Goal: Information Seeking & Learning: Learn about a topic

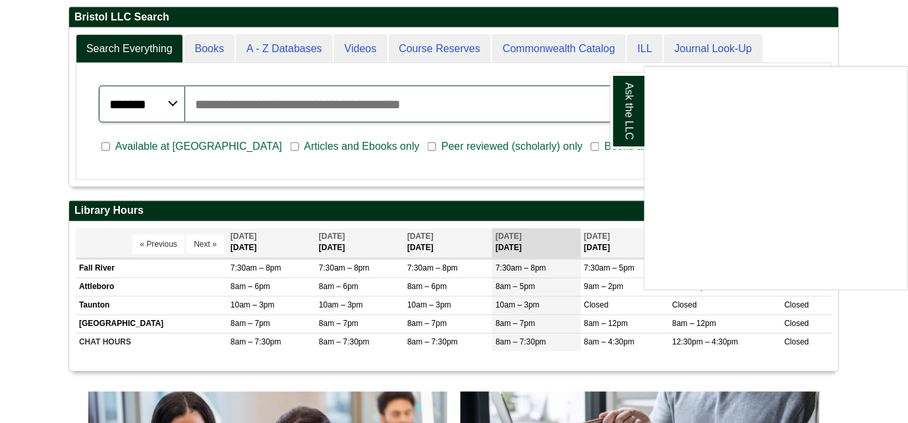
click at [372, 325] on div "Ask the LLC" at bounding box center [454, 211] width 908 height 423
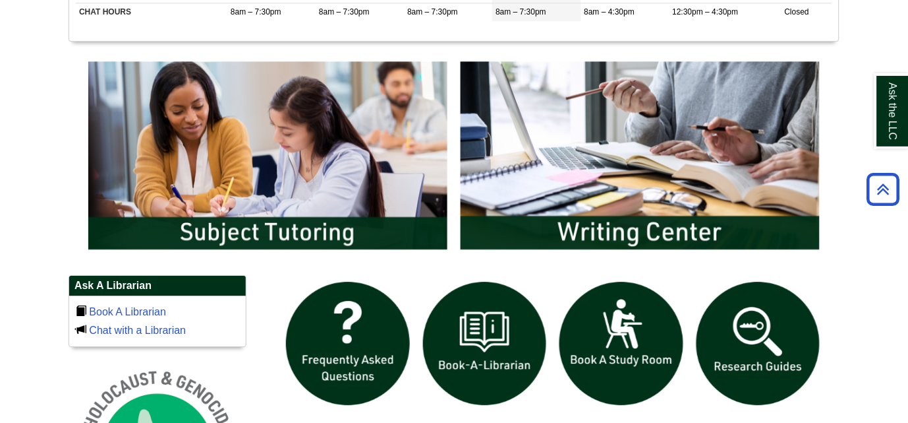
scroll to position [661, 0]
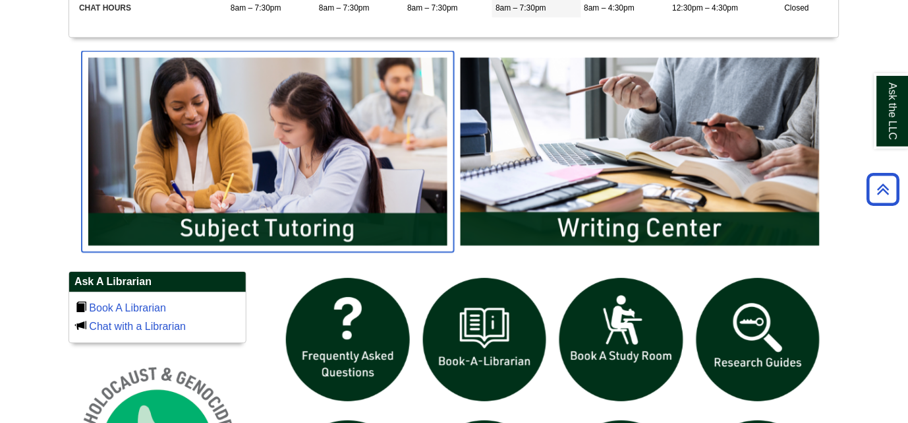
click at [338, 210] on img "slideshow" at bounding box center [268, 151] width 372 height 200
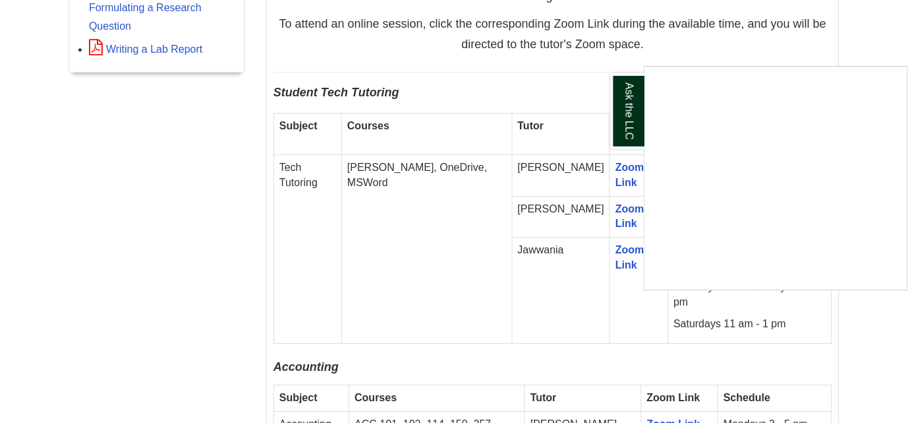
scroll to position [776, 0]
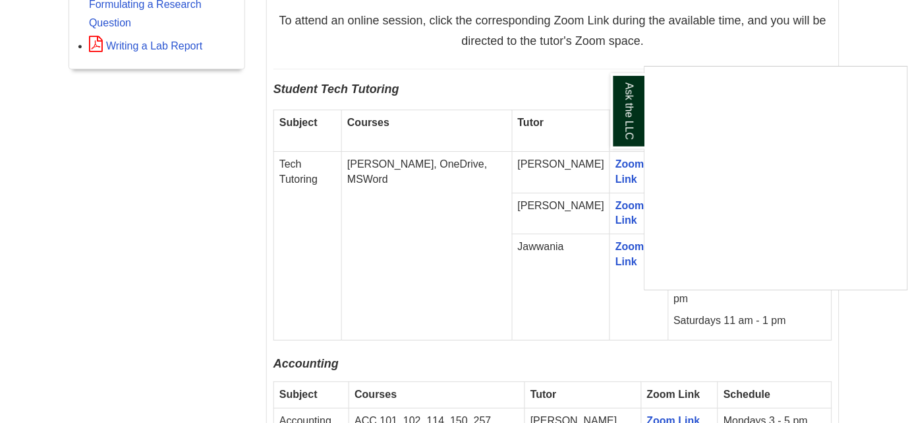
click at [590, 32] on div "Ask the LLC" at bounding box center [454, 211] width 908 height 423
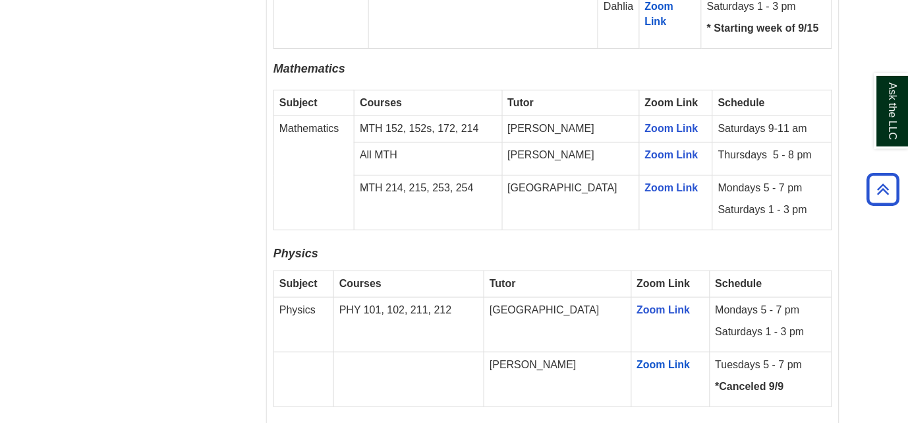
scroll to position [0, 0]
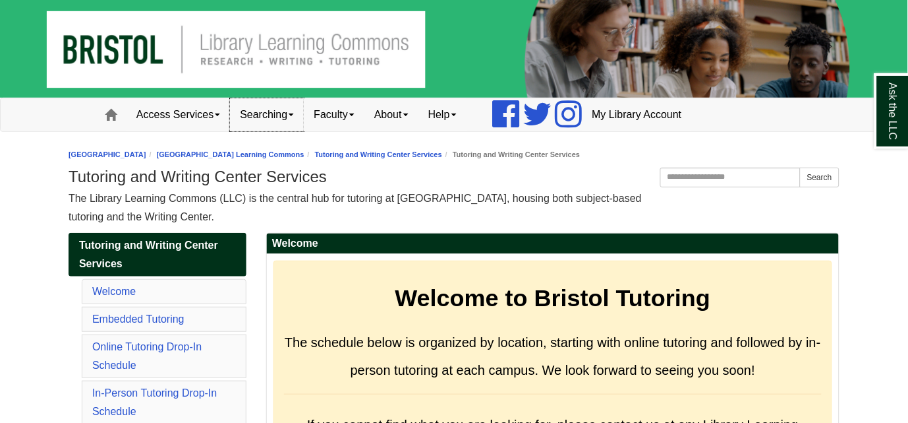
click at [293, 114] on span at bounding box center [291, 114] width 5 height 3
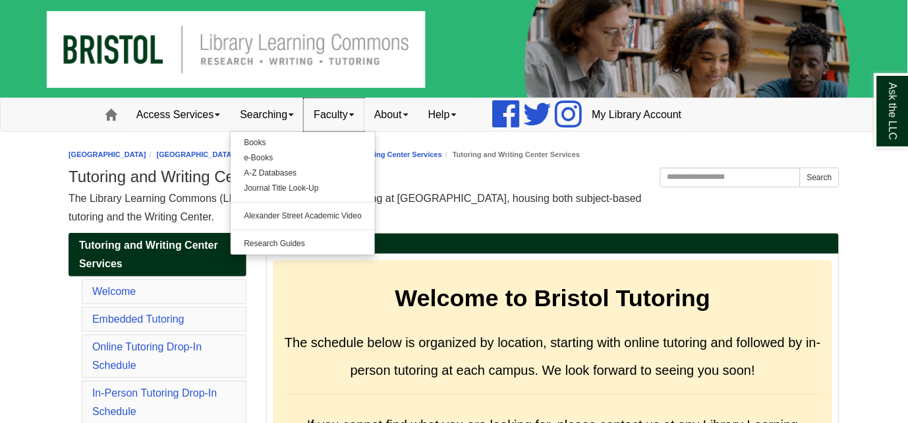
click at [355, 114] on span at bounding box center [351, 114] width 5 height 3
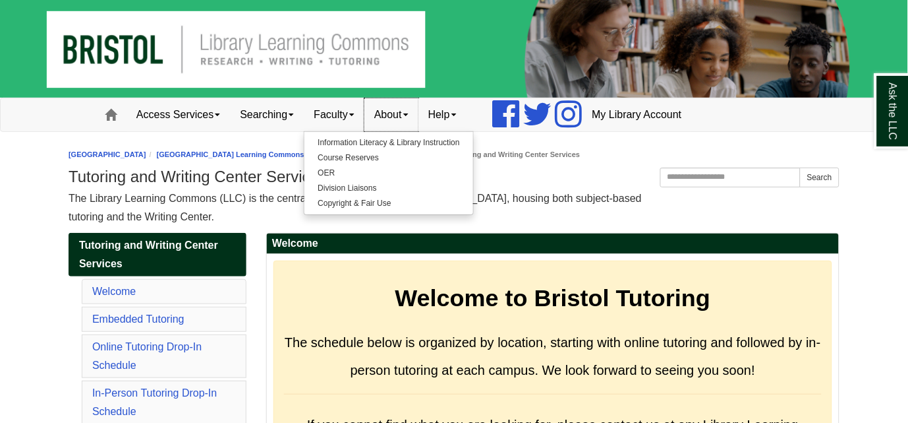
click at [415, 114] on link "About" at bounding box center [392, 114] width 54 height 33
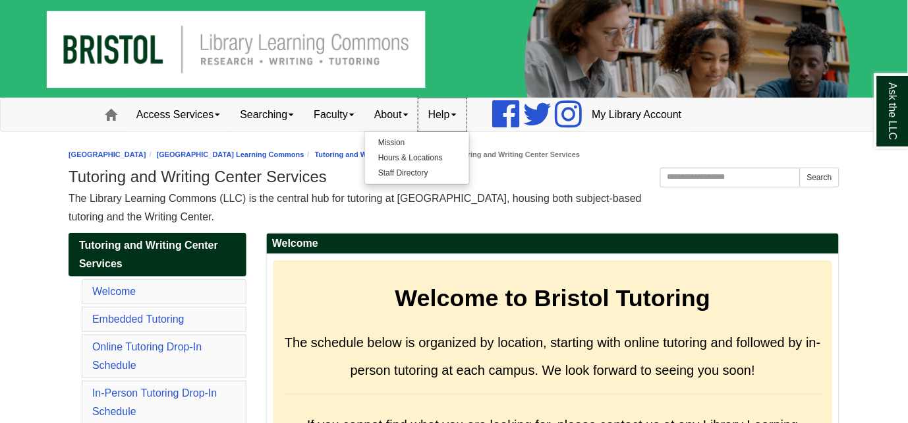
click at [463, 119] on link "Help" at bounding box center [443, 114] width 48 height 33
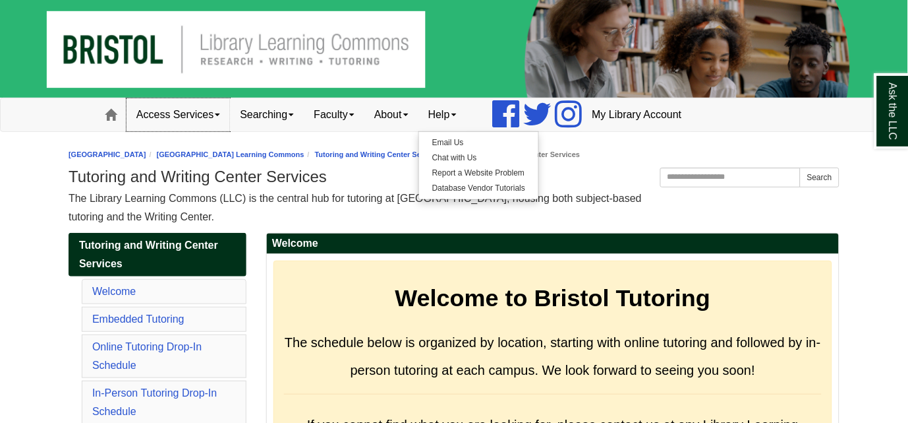
click at [216, 116] on link "Access Services" at bounding box center [179, 114] width 104 height 33
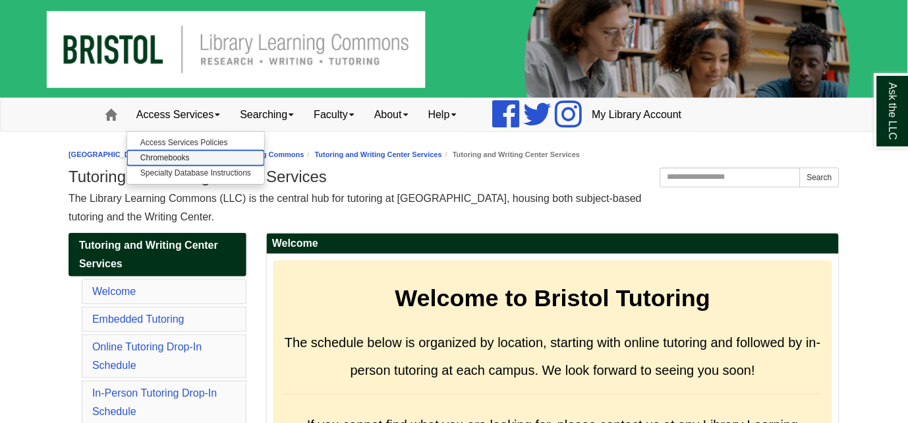
click at [202, 160] on link "Chromebooks" at bounding box center [195, 157] width 137 height 15
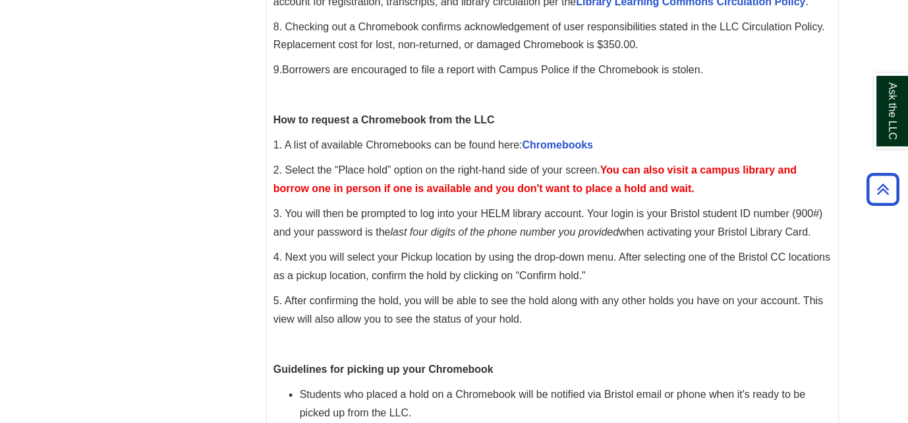
scroll to position [466, 0]
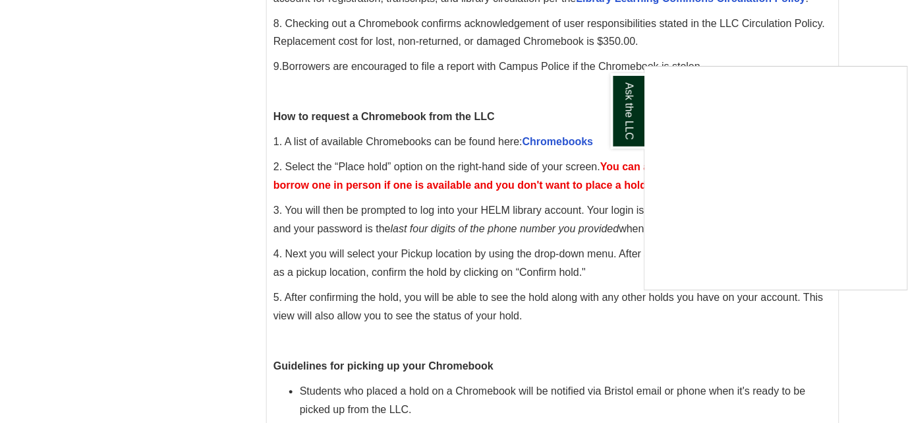
click at [574, 121] on div "Ask the LLC" at bounding box center [454, 211] width 908 height 423
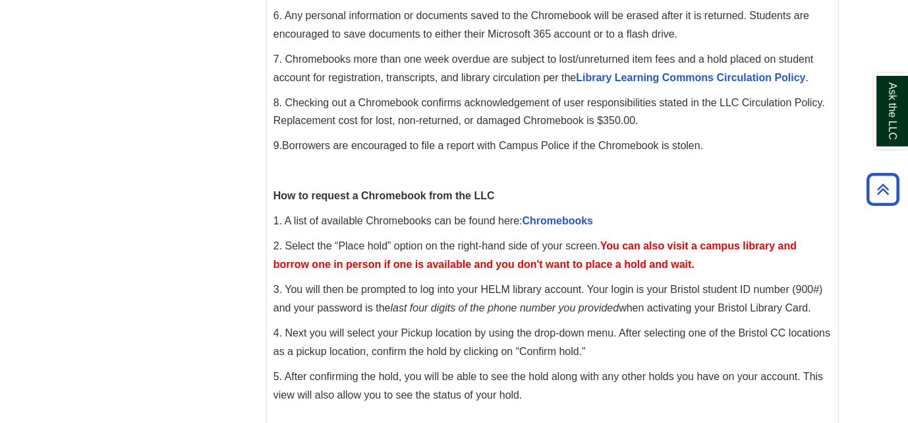
scroll to position [384, 0]
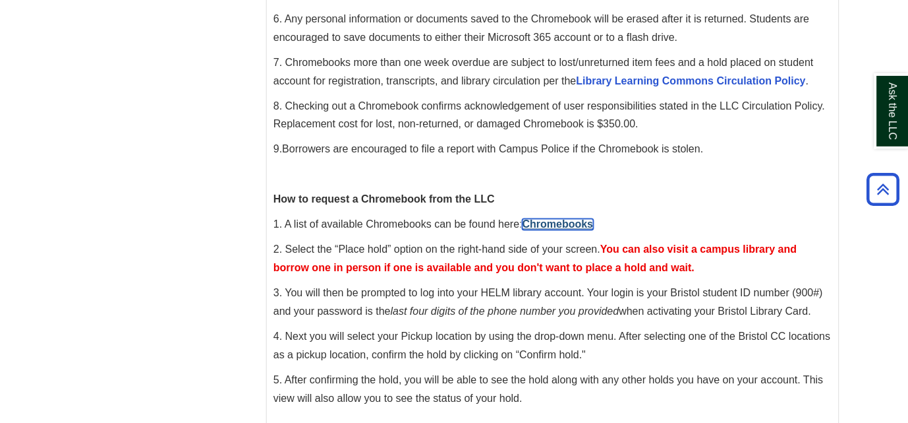
click at [558, 229] on link "Chromebooks" at bounding box center [558, 224] width 71 height 11
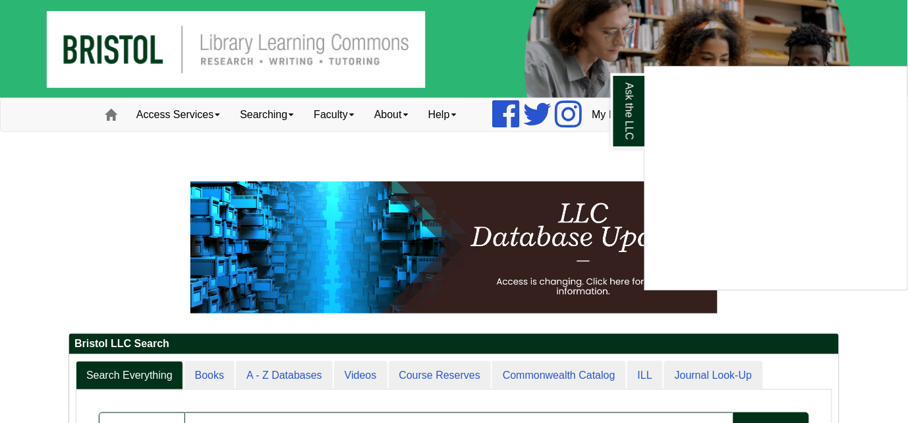
click at [506, 167] on div "Ask the LLC" at bounding box center [454, 211] width 908 height 423
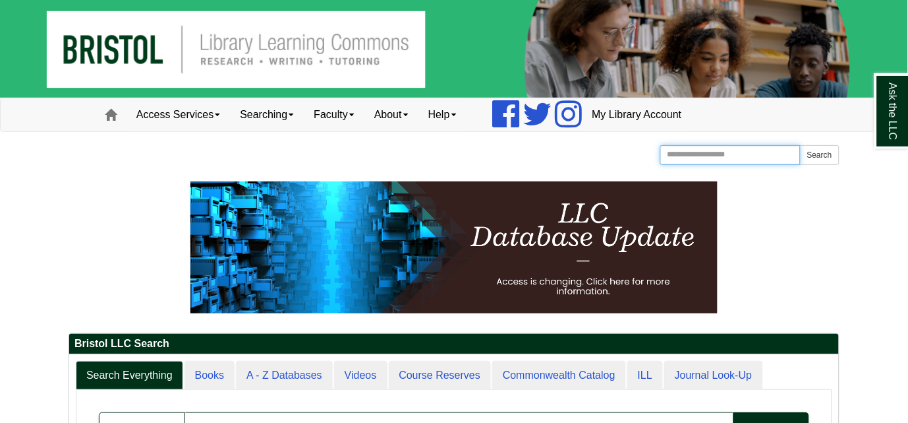
click at [720, 152] on input "Search the Website" at bounding box center [731, 155] width 140 height 20
type input "*****"
click at [800, 145] on button "Search" at bounding box center [820, 155] width 40 height 20
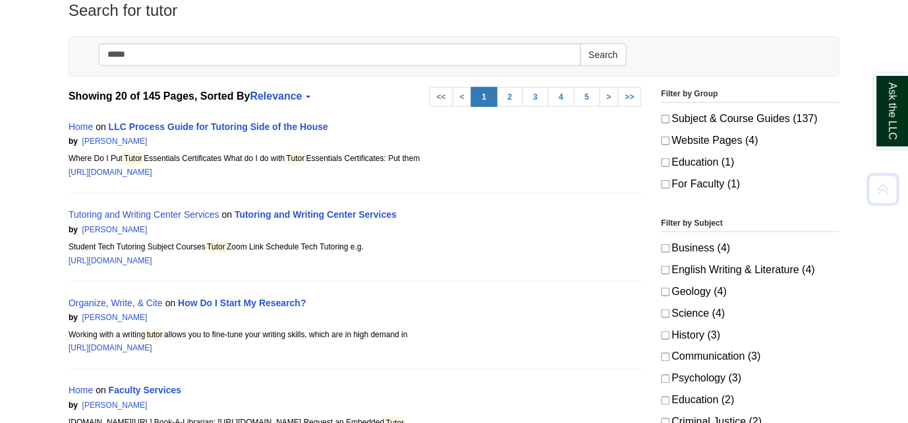
scroll to position [167, 0]
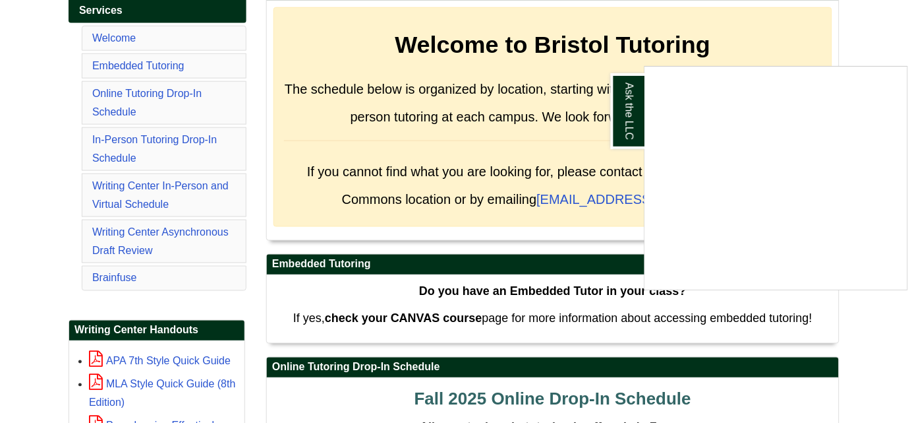
scroll to position [248, 0]
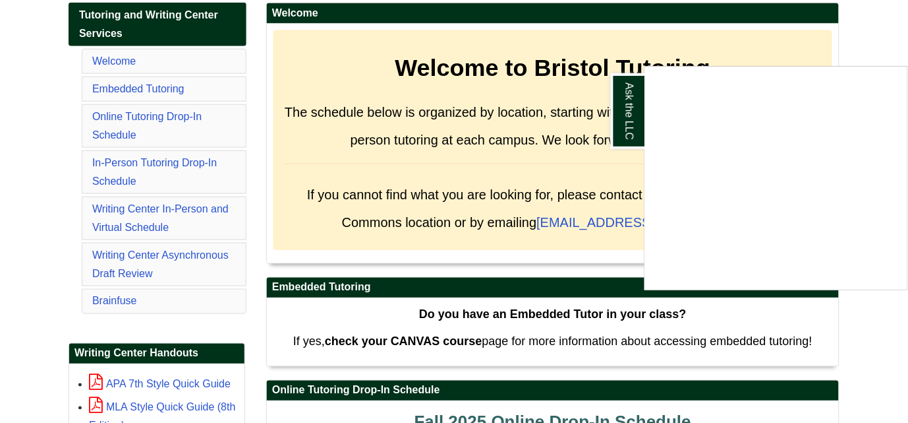
scroll to position [229, 0]
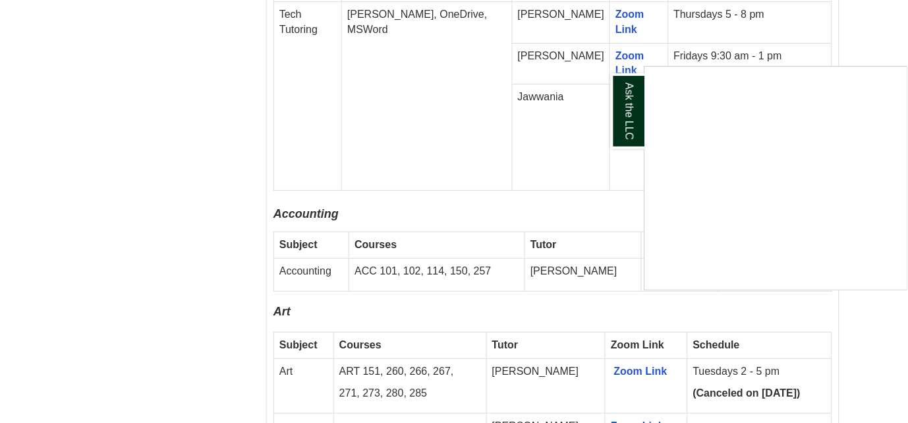
scroll to position [929, 0]
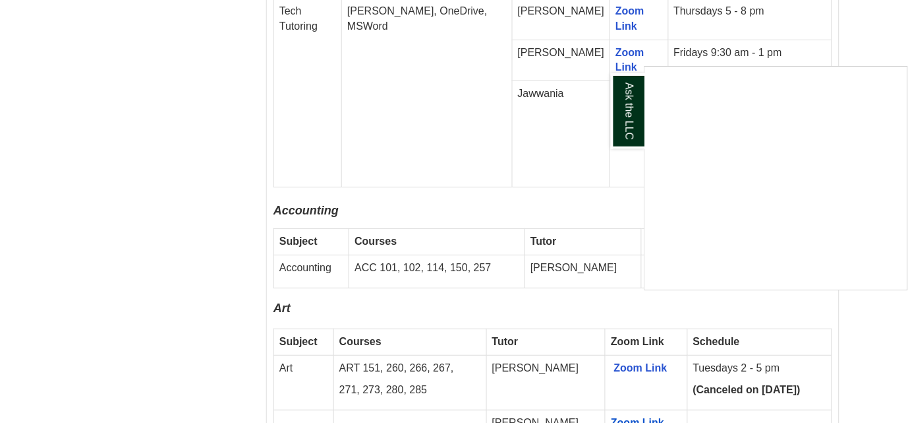
click at [518, 195] on div "Ask the LLC" at bounding box center [454, 211] width 908 height 423
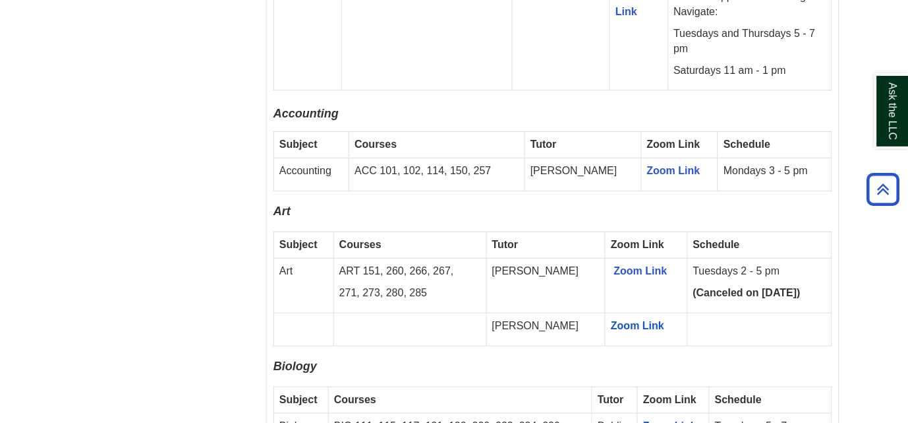
scroll to position [1026, 0]
click at [899, 118] on link "Ask the LLC" at bounding box center [892, 111] width 34 height 76
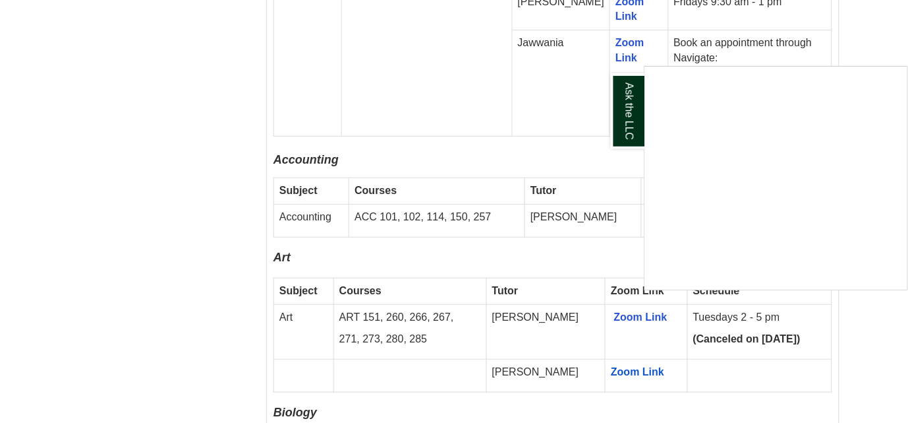
scroll to position [980, 0]
click at [529, 149] on p "Accounting" at bounding box center [553, 159] width 559 height 21
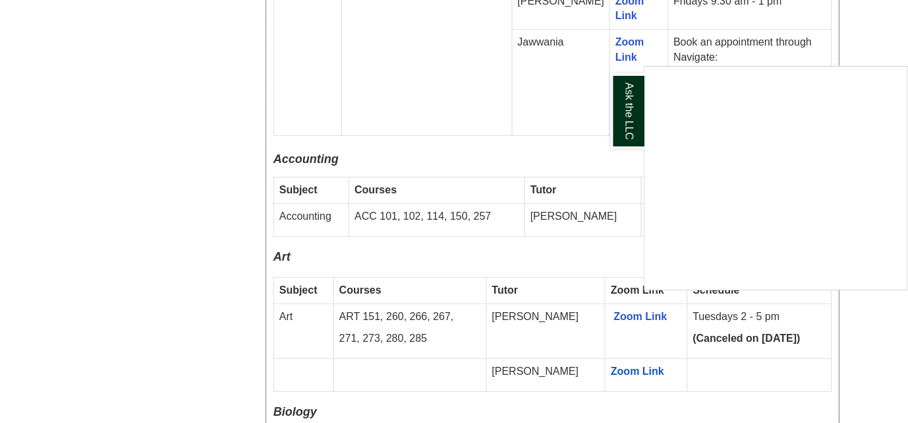
click at [523, 149] on p "Accounting" at bounding box center [553, 159] width 559 height 21
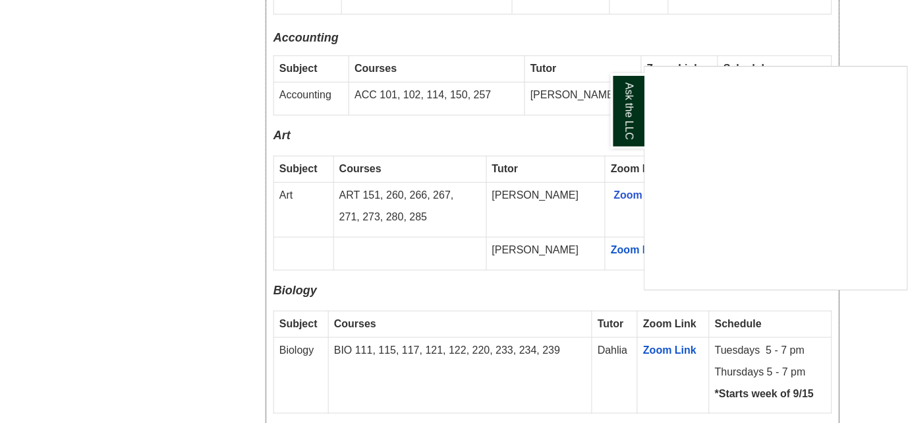
scroll to position [1108, 0]
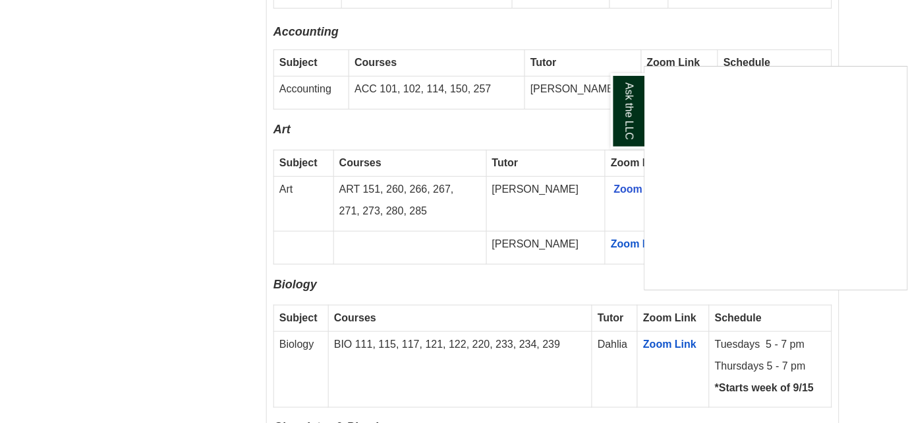
click at [628, 115] on link "Ask the LLC" at bounding box center [628, 111] width 34 height 76
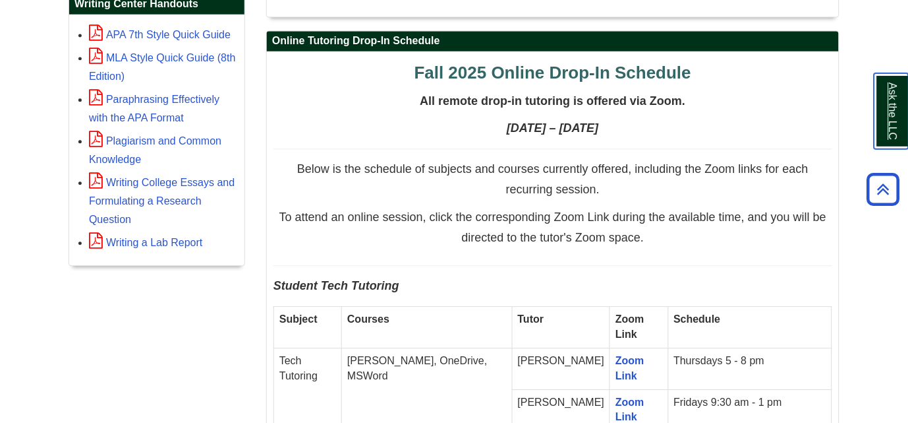
scroll to position [568, 0]
